Goal: Task Accomplishment & Management: Manage account settings

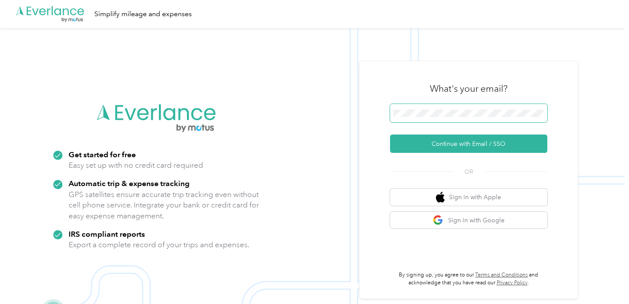
click at [496, 117] on span at bounding box center [468, 113] width 157 height 18
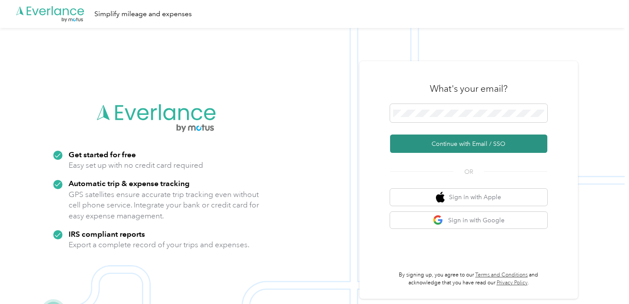
click at [476, 141] on button "Continue with Email / SSO" at bounding box center [468, 144] width 157 height 18
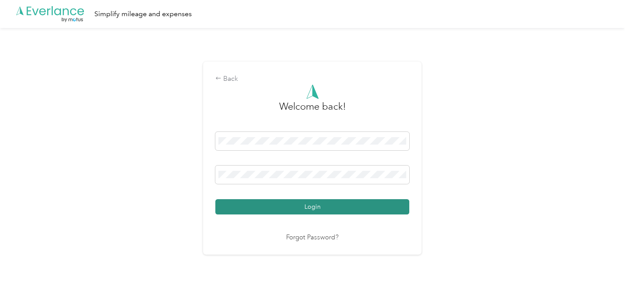
click at [285, 201] on button "Login" at bounding box center [312, 206] width 194 height 15
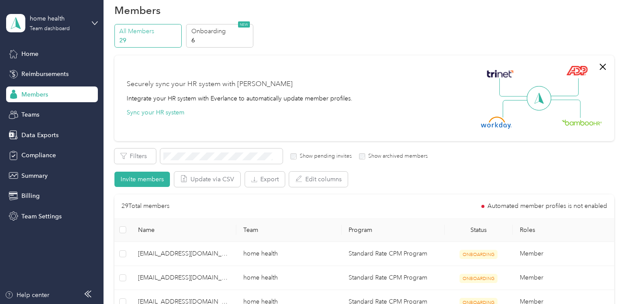
scroll to position [13, 0]
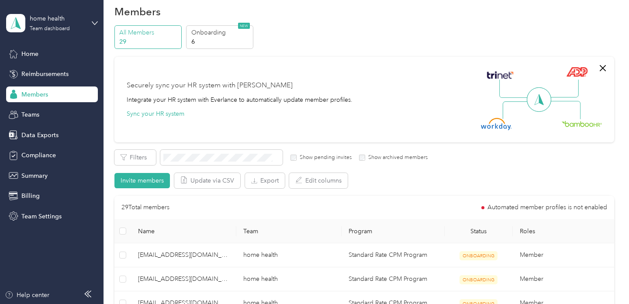
click at [227, 95] on div "Securely sync your HR system with Everlance Integrate your HR system with Everl…" at bounding box center [240, 99] width 226 height 38
click at [41, 98] on span "Members" at bounding box center [34, 94] width 27 height 9
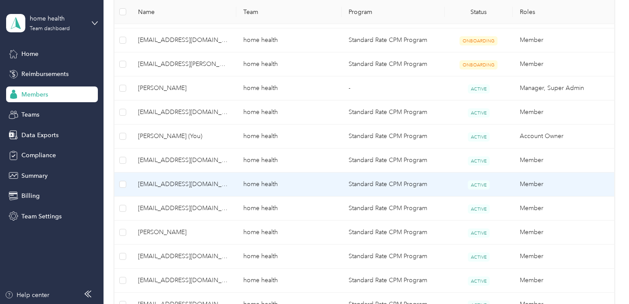
scroll to position [306, 0]
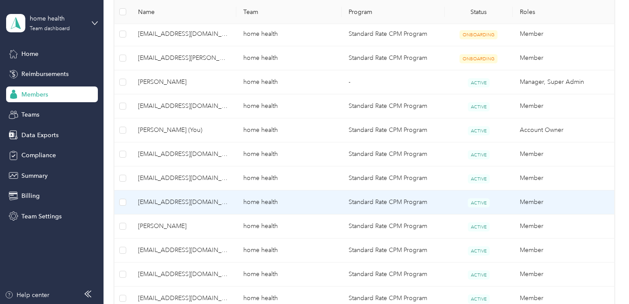
click at [205, 208] on td "[EMAIL_ADDRESS][DOMAIN_NAME]" at bounding box center [183, 202] width 105 height 24
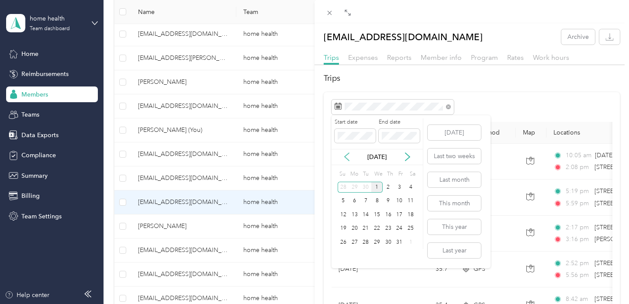
click at [347, 155] on icon at bounding box center [346, 156] width 9 height 9
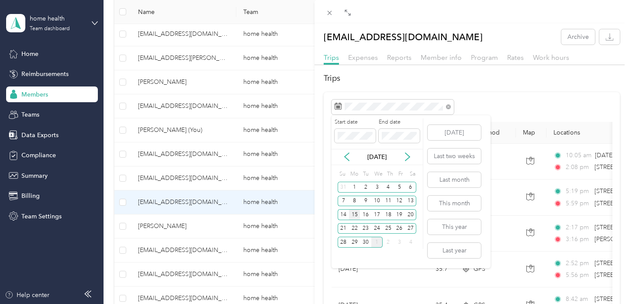
click at [353, 215] on div "15" at bounding box center [354, 214] width 11 height 11
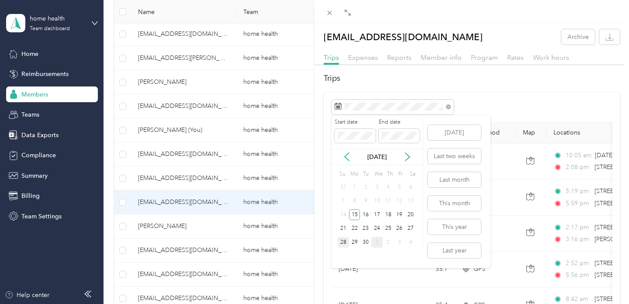
click at [343, 243] on div "28" at bounding box center [343, 242] width 11 height 11
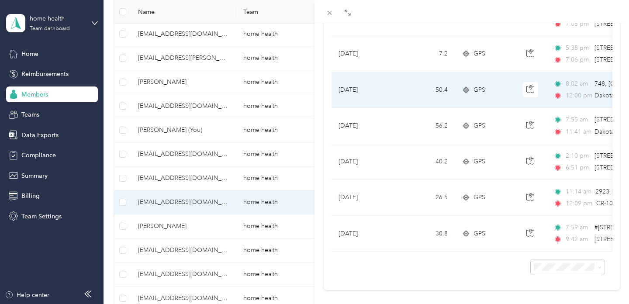
scroll to position [360, 0]
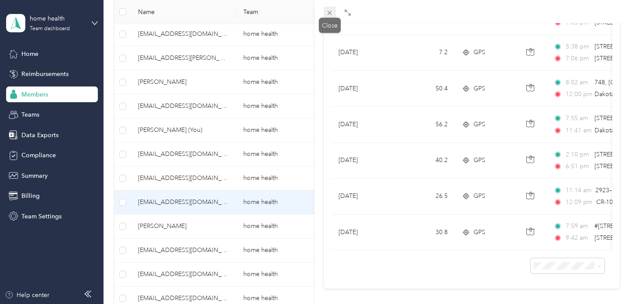
click at [333, 13] on icon at bounding box center [329, 12] width 7 height 7
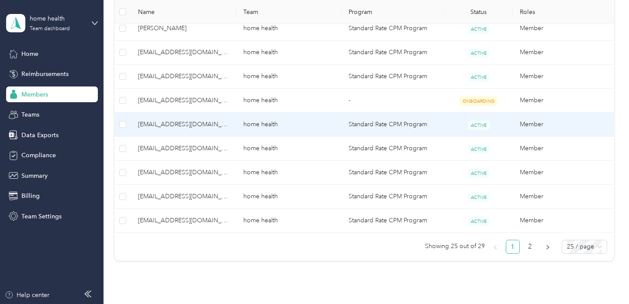
scroll to position [639, 0]
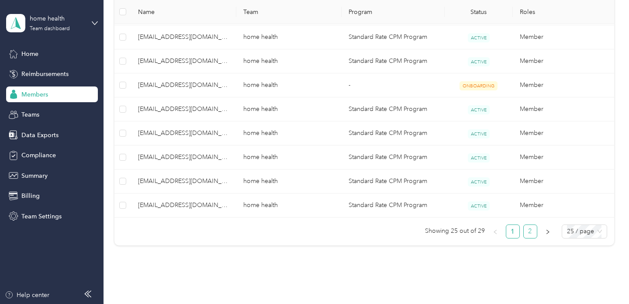
click at [536, 233] on link "2" at bounding box center [530, 231] width 13 height 13
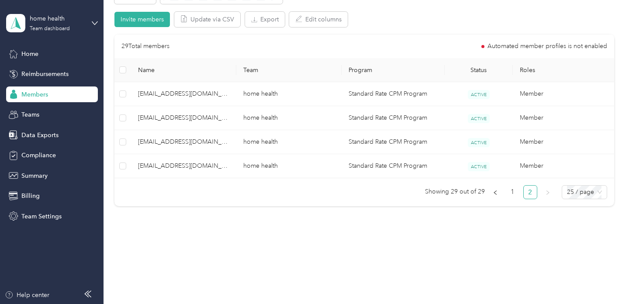
scroll to position [174, 0]
click at [515, 192] on link "1" at bounding box center [512, 192] width 13 height 13
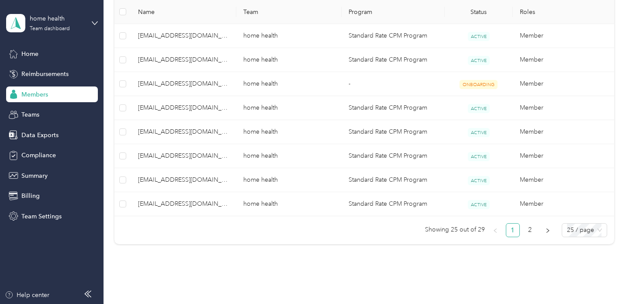
scroll to position [679, 0]
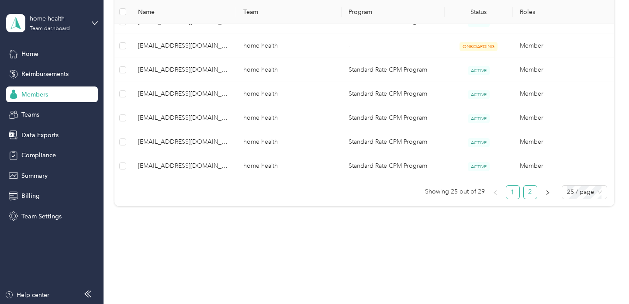
click at [531, 191] on link "2" at bounding box center [530, 192] width 13 height 13
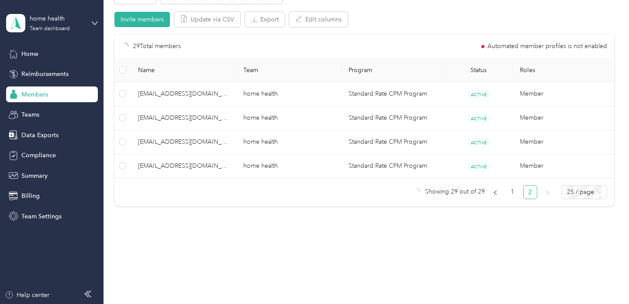
scroll to position [174, 0]
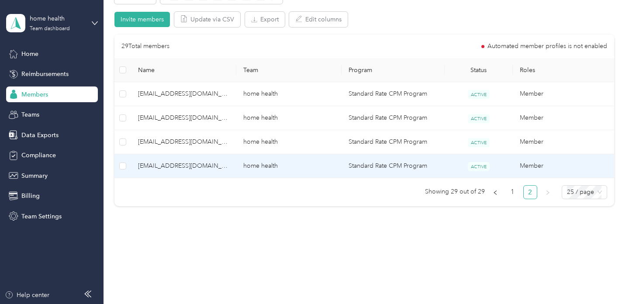
click at [180, 166] on span "[EMAIL_ADDRESS][DOMAIN_NAME]" at bounding box center [183, 166] width 91 height 10
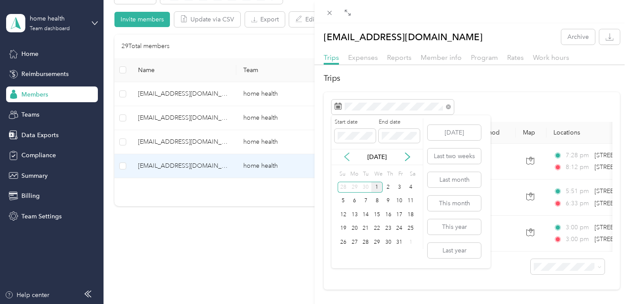
click at [348, 152] on icon at bounding box center [346, 156] width 9 height 9
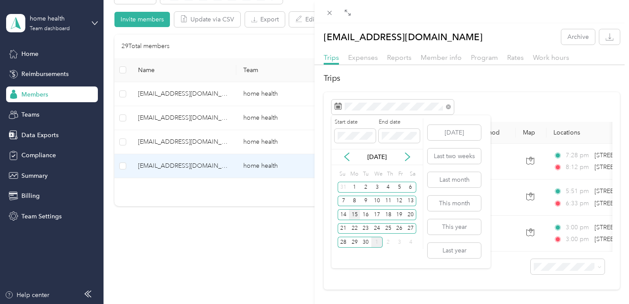
click at [354, 214] on div "15" at bounding box center [354, 214] width 11 height 11
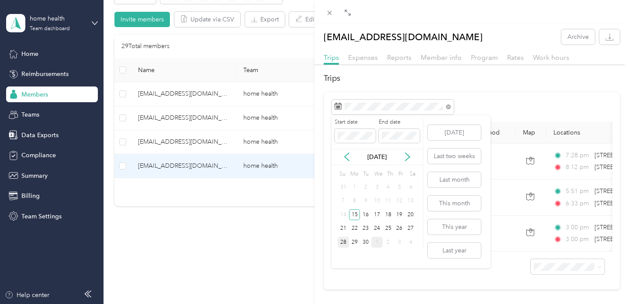
click at [345, 241] on div "28" at bounding box center [343, 242] width 11 height 11
